Goal: Use online tool/utility: Utilize a website feature to perform a specific function

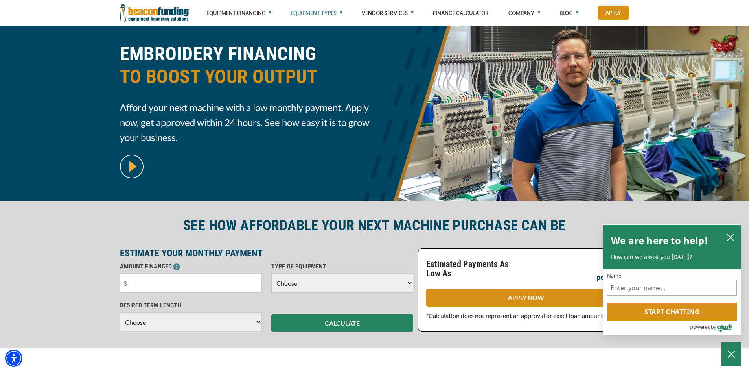
scroll to position [79, 0]
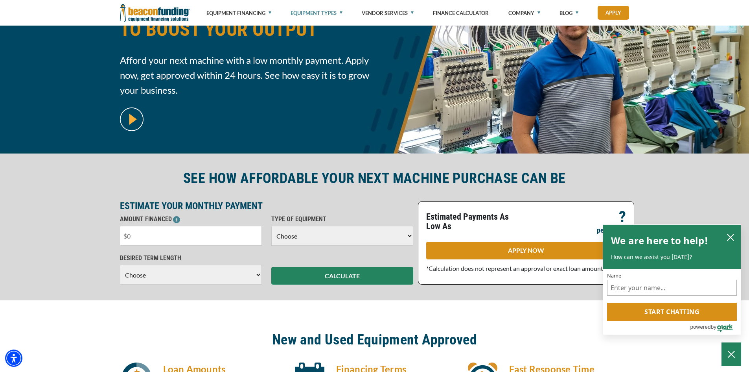
click at [198, 235] on input "text" at bounding box center [191, 236] width 142 height 20
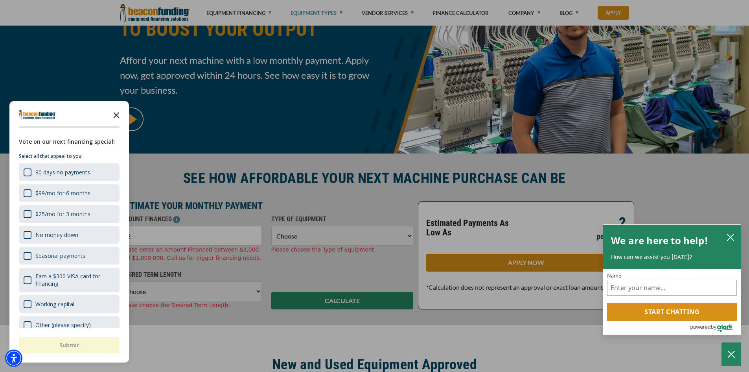
click at [115, 116] on polygon "Close the survey" at bounding box center [117, 115] width 6 height 6
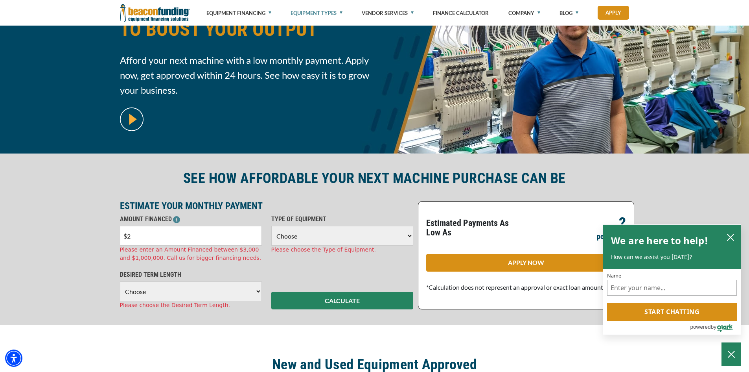
click at [148, 238] on input "$2" at bounding box center [191, 236] width 142 height 20
type input "$20,000"
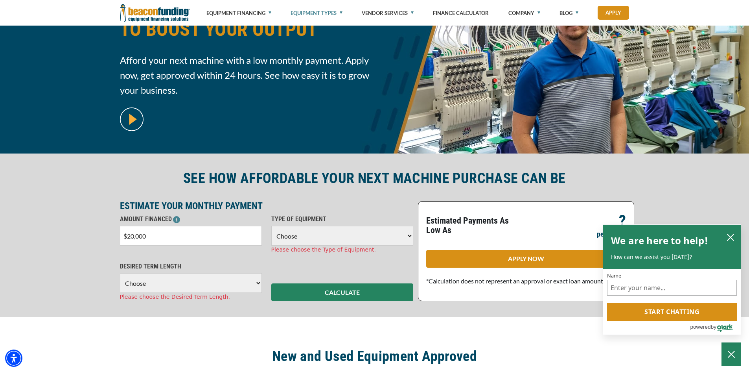
click at [407, 236] on select "Choose Backhoe Boom/Bucket Truck Chipper Commercial Mower Crane DTG/DTF Printin…" at bounding box center [342, 236] width 142 height 20
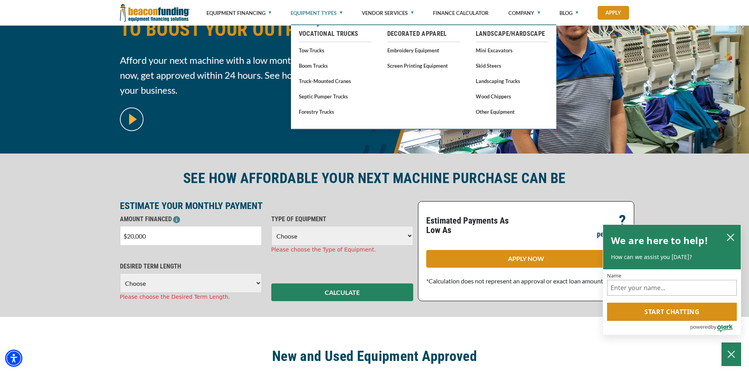
select select "1"
click at [271, 226] on select "Choose Backhoe Boom/Bucket Truck Chipper Commercial Mower Crane DTG/DTF Printin…" at bounding box center [342, 236] width 142 height 20
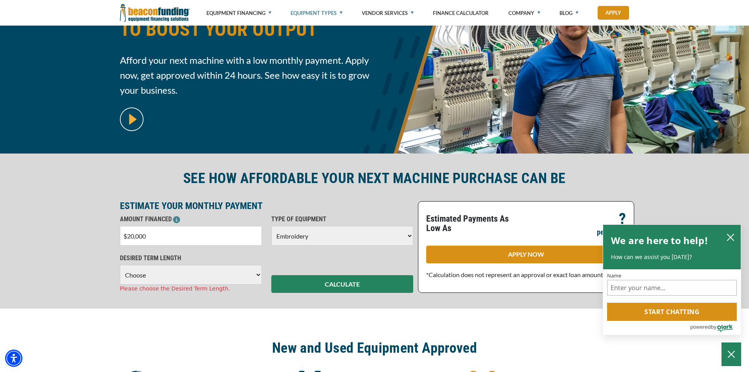
click at [259, 273] on select "Choose 36 Months 48 Months 60 Months" at bounding box center [191, 275] width 142 height 20
click at [120, 265] on select "Choose 36 Months 48 Months 60 Months" at bounding box center [191, 275] width 142 height 20
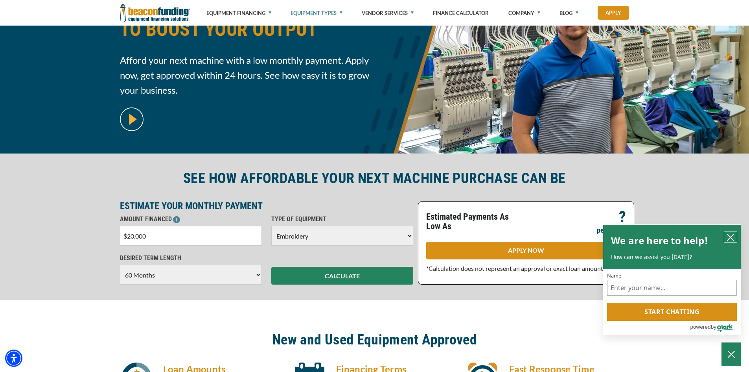
click at [731, 235] on icon "close chatbox" at bounding box center [731, 237] width 8 height 8
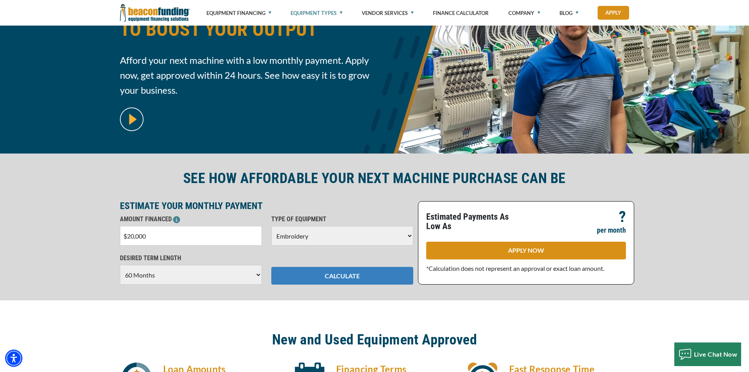
click at [370, 277] on button "CALCULATE" at bounding box center [342, 276] width 142 height 18
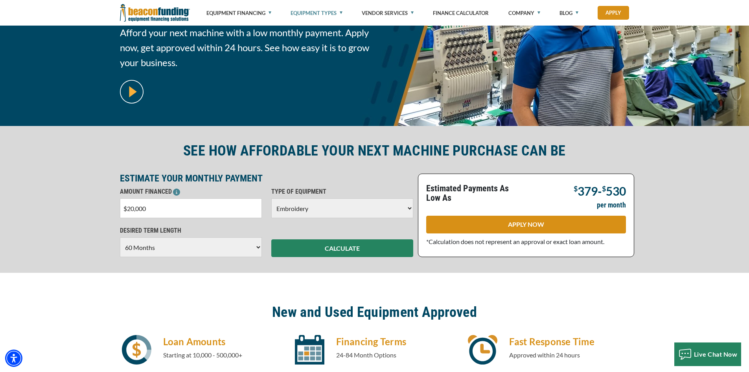
scroll to position [118, 0]
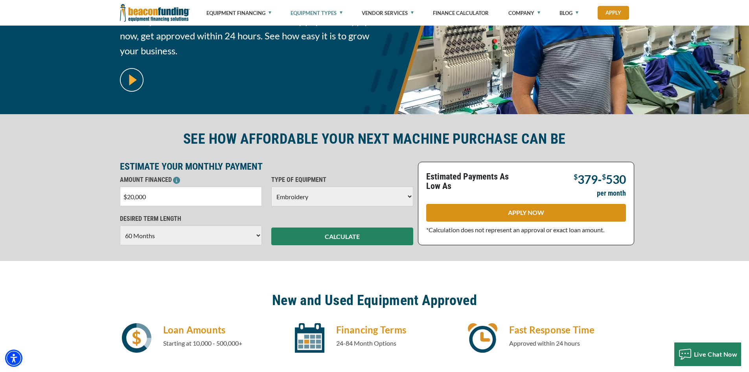
click at [256, 237] on select "Choose 36 Months 48 Months 60 Months" at bounding box center [191, 235] width 142 height 20
select select "48"
click at [120, 225] on select "Choose 36 Months 48 Months 60 Months" at bounding box center [191, 235] width 142 height 20
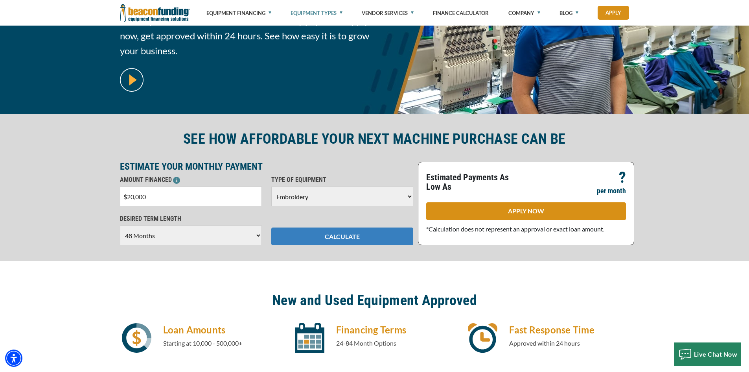
click at [349, 237] on button "CALCULATE" at bounding box center [342, 236] width 142 height 18
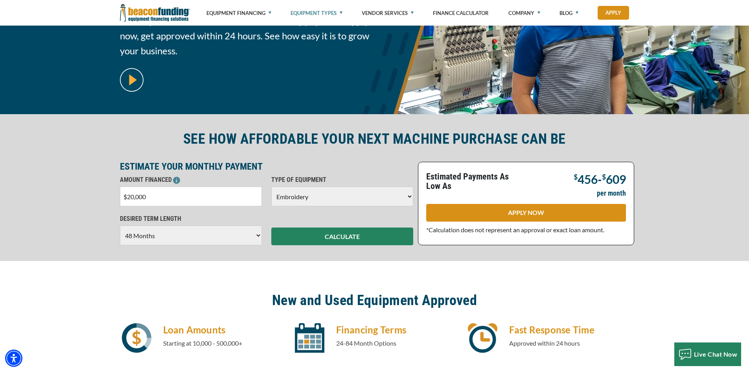
click at [254, 234] on select "Choose 36 Months 48 Months 60 Months" at bounding box center [191, 235] width 142 height 20
click at [149, 197] on input "$20,000" at bounding box center [191, 196] width 142 height 20
type input "$2"
type input "$17,000"
click at [339, 233] on button "CALCULATE" at bounding box center [342, 236] width 142 height 18
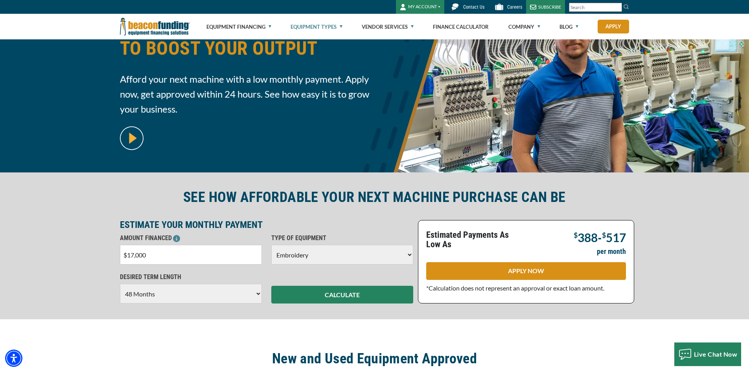
scroll to position [0, 0]
